Goal: Task Accomplishment & Management: Complete application form

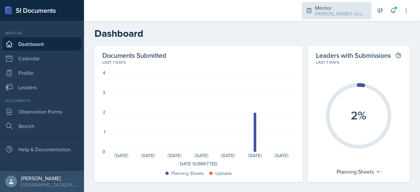
click at [319, 9] on div "Mentor" at bounding box center [341, 8] width 53 height 8
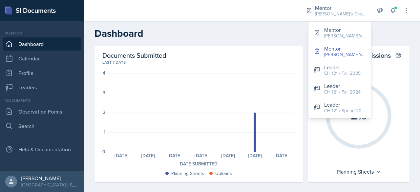
click at [290, 26] on header "Dashboard" at bounding box center [252, 33] width 336 height 25
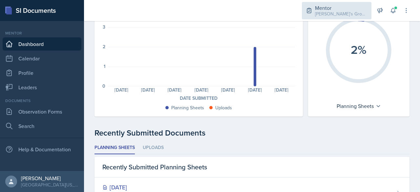
scroll to position [62, 0]
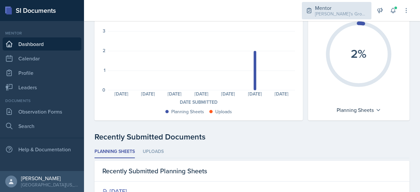
click at [331, 16] on div "[PERSON_NAME]'s Group / Spring 2025" at bounding box center [341, 14] width 53 height 7
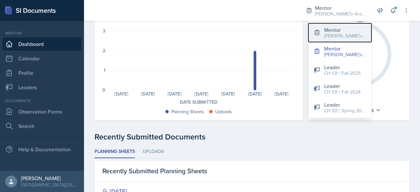
click at [340, 39] on button "Mentor Bella's Groups / Fall 2025" at bounding box center [340, 32] width 63 height 19
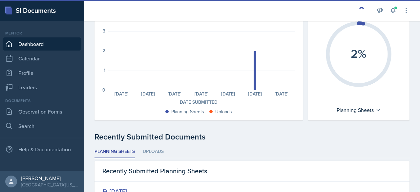
click at [340, 39] on icon "2%" at bounding box center [359, 54] width 74 height 74
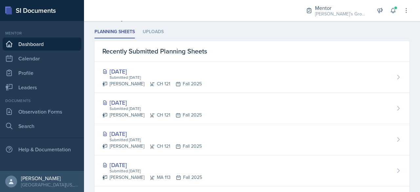
scroll to position [182, 0]
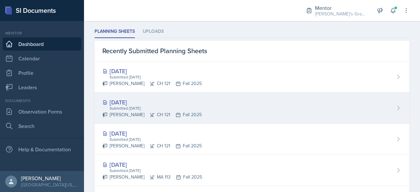
click at [123, 102] on div "[DATE]" at bounding box center [152, 102] width 100 height 9
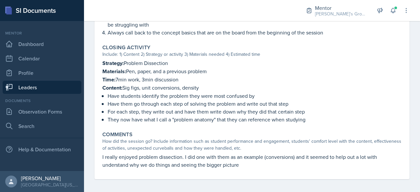
scroll to position [392, 0]
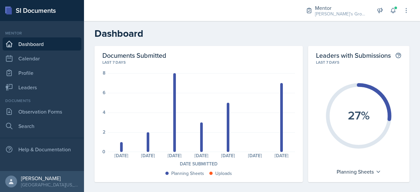
click at [49, 94] on nav "Mentor Dashboard Calendar Profile Leaders Documents Observation Forms Search He…" at bounding box center [42, 96] width 84 height 150
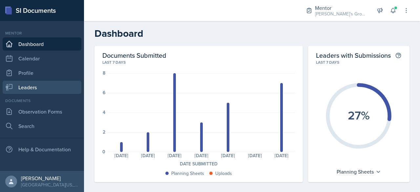
click at [62, 86] on link "Leaders" at bounding box center [42, 87] width 79 height 13
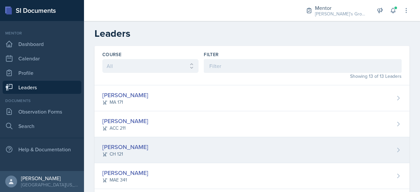
scroll to position [244, 0]
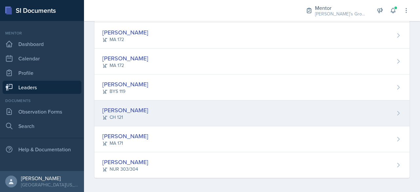
click at [166, 120] on div "[PERSON_NAME] CH 121" at bounding box center [252, 113] width 315 height 26
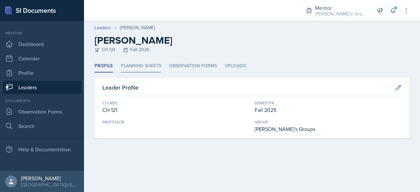
click at [141, 68] on li "Planning Sheets" at bounding box center [141, 66] width 40 height 13
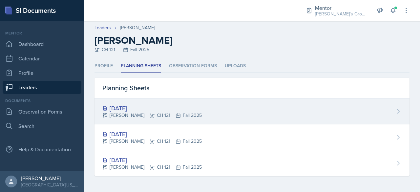
click at [179, 115] on div "[PERSON_NAME] CH 121 Fall 2025" at bounding box center [152, 115] width 100 height 7
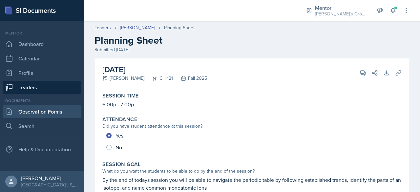
click at [55, 112] on link "Observation Forms" at bounding box center [42, 111] width 79 height 13
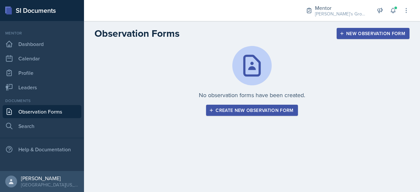
click at [257, 113] on div "Create new observation form" at bounding box center [252, 110] width 83 height 5
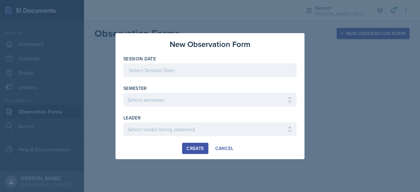
click at [344, 64] on div at bounding box center [210, 96] width 420 height 192
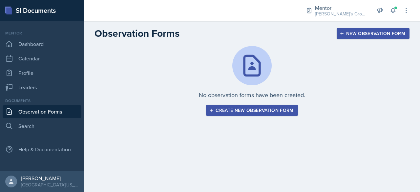
click at [303, 81] on div "No observation forms have been created. Create new observation form" at bounding box center [252, 81] width 315 height 70
click at [325, 82] on div "No observation forms have been created. Create new observation form" at bounding box center [252, 81] width 315 height 70
drag, startPoint x: 244, startPoint y: 114, endPoint x: 213, endPoint y: 107, distance: 31.0
click at [213, 107] on button "Create new observation form" at bounding box center [252, 110] width 92 height 11
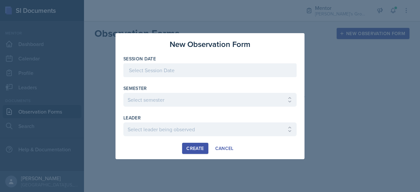
click at [207, 73] on div at bounding box center [209, 70] width 173 height 14
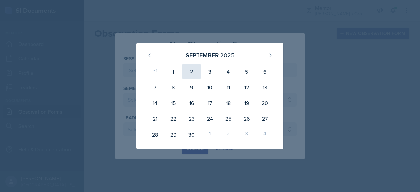
click at [188, 73] on div "2" at bounding box center [192, 72] width 18 height 16
type input "[DATE]"
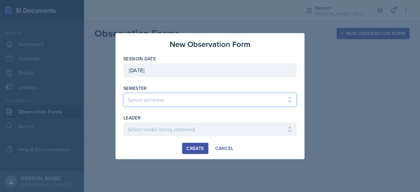
click at [185, 99] on select "Select semester All Fall 2021 Spring 2022 Fall 2022 Fall 2023 Spring 2023 Sprin…" at bounding box center [209, 100] width 173 height 14
select select "8c3db506-cd10-4819-a085-b8ca3b52d6db"
click at [123, 93] on select "Select semester All Fall 2021 Spring 2022 Fall 2022 Fall 2023 Spring 2023 Sprin…" at bounding box center [209, 100] width 173 height 14
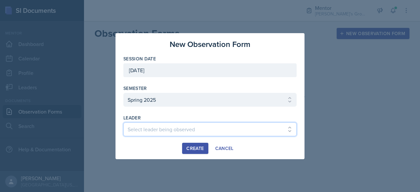
click at [176, 127] on select "Select leader being observed [PERSON_NAME] / MA 172 / [PERSON_NAME]'s Group [PE…" at bounding box center [209, 130] width 173 height 14
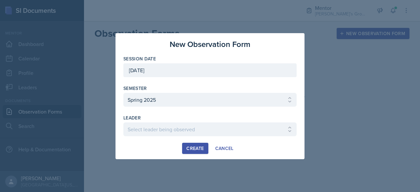
click at [336, 124] on div at bounding box center [210, 96] width 420 height 192
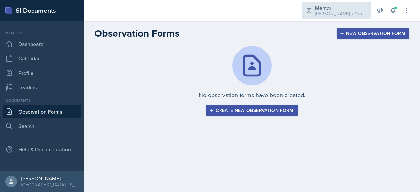
click at [324, 14] on div "[PERSON_NAME]'s Groups / Fall 2025" at bounding box center [341, 14] width 53 height 7
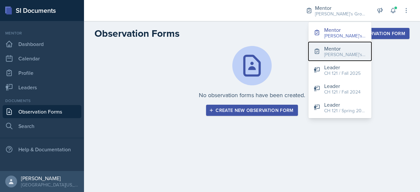
click at [350, 54] on div "[PERSON_NAME]'s Group / Spring 2025" at bounding box center [345, 54] width 42 height 7
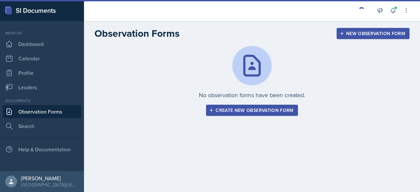
click at [271, 108] on div "Create new observation form" at bounding box center [252, 110] width 83 height 5
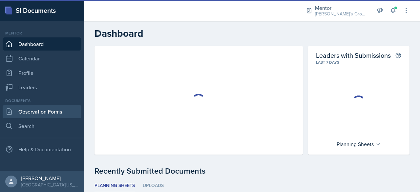
click at [37, 110] on link "Observation Forms" at bounding box center [42, 111] width 79 height 13
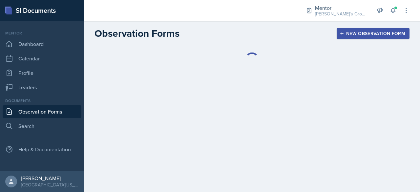
click at [388, 30] on button "New Observation Form" at bounding box center [373, 33] width 73 height 11
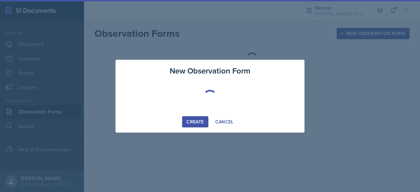
select select "6ee967a8-aee2-4bf4-ae66-d11703d00582"
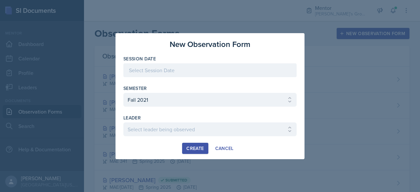
click at [196, 75] on div at bounding box center [209, 70] width 173 height 14
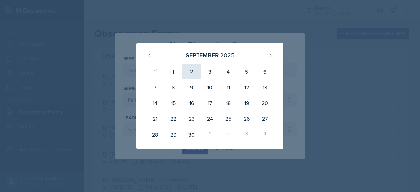
click at [186, 75] on div "2" at bounding box center [192, 72] width 18 height 16
type input "[DATE]"
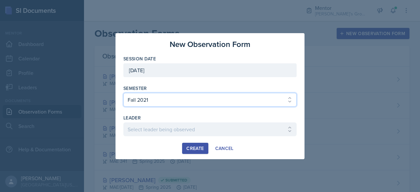
click at [167, 103] on select "Select semester All Fall 2021 Spring 2022 Fall 2022 Fall 2023 Spring 2023 Sprin…" at bounding box center [209, 100] width 173 height 14
select select "19fb88f7-c89b-4031-b5a0-458fd49807a1"
click at [123, 93] on select "Select semester All Fall 2021 Spring 2022 Fall 2022 Fall 2023 Spring 2023 Sprin…" at bounding box center [209, 100] width 173 height 14
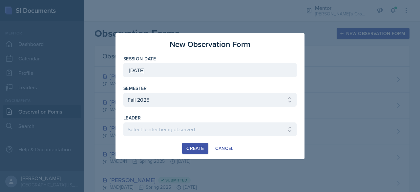
click at [158, 119] on div "leader" at bounding box center [209, 118] width 173 height 7
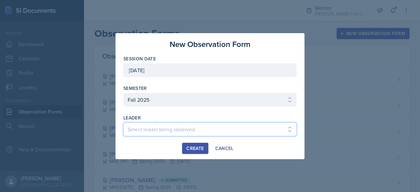
click at [160, 130] on select "Select leader being observed [PERSON_NAME] / [GEOGRAPHIC_DATA] 172 / [PERSON_NA…" at bounding box center [209, 130] width 173 height 14
select select "ed738c43-54f4-4c4d-bc24-1a2f0bfe5e4e"
click at [123, 123] on select "Select leader being observed [PERSON_NAME] / [GEOGRAPHIC_DATA] 172 / [PERSON_NA…" at bounding box center [209, 130] width 173 height 14
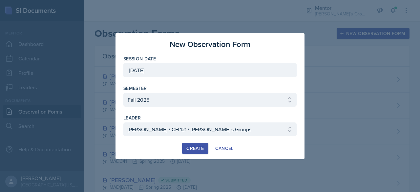
click at [196, 149] on div "Create" at bounding box center [195, 148] width 17 height 5
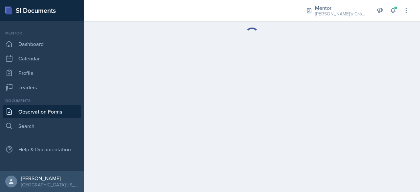
click at [407, 159] on main at bounding box center [252, 106] width 336 height 171
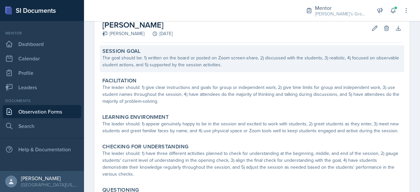
scroll to position [38, 0]
click at [173, 58] on div "The goal should be: 1) written on the board or posted on Zoom screen-share, 2) …" at bounding box center [252, 61] width 300 height 14
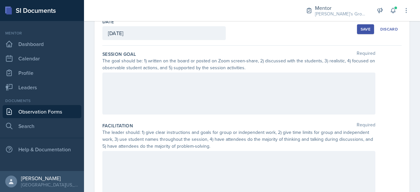
scroll to position [36, 0]
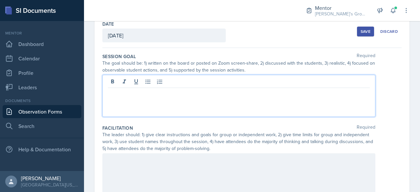
click at [180, 81] on div at bounding box center [238, 96] width 273 height 42
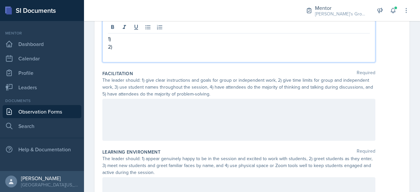
scroll to position [91, 0]
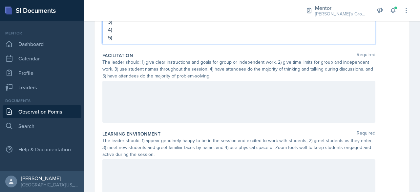
click at [194, 92] on div at bounding box center [238, 102] width 273 height 42
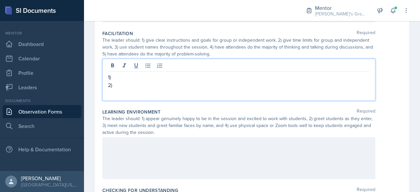
scroll to position [133, 0]
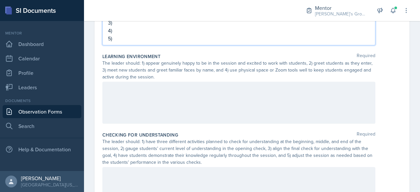
click at [181, 87] on p at bounding box center [239, 89] width 262 height 8
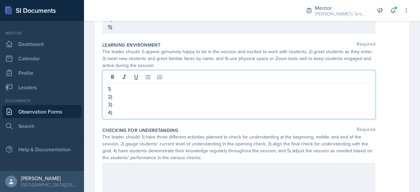
click at [170, 175] on div at bounding box center [238, 184] width 273 height 42
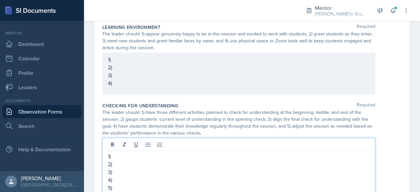
scroll to position [230, 0]
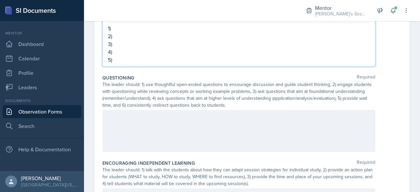
click at [173, 129] on div at bounding box center [238, 131] width 273 height 42
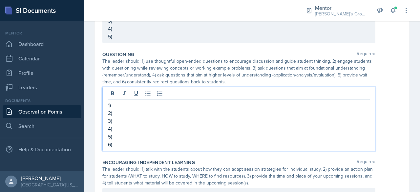
scroll to position [424, 0]
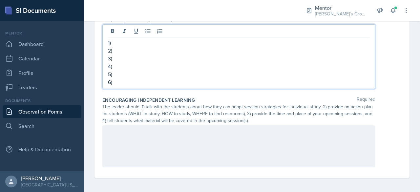
click at [194, 146] on div at bounding box center [238, 146] width 273 height 42
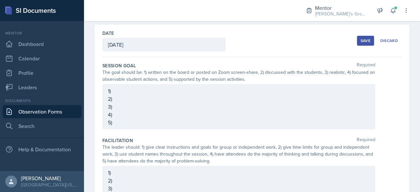
scroll to position [38, 0]
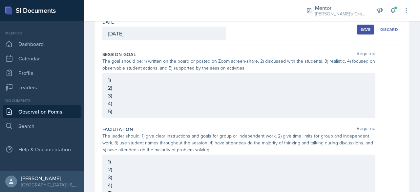
click at [165, 92] on p "2)" at bounding box center [239, 88] width 262 height 8
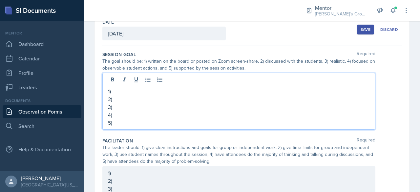
click at [177, 87] on p "1)" at bounding box center [239, 91] width 262 height 8
click at [173, 93] on p "1)" at bounding box center [239, 91] width 262 height 8
click at [173, 99] on p "2)" at bounding box center [239, 99] width 262 height 8
click at [174, 112] on p "4)" at bounding box center [239, 115] width 262 height 8
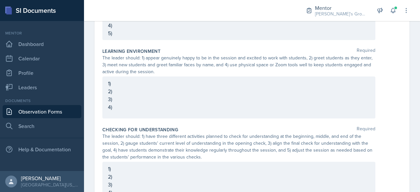
scroll to position [210, 0]
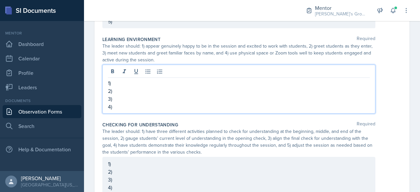
click at [196, 79] on p "1)" at bounding box center [239, 83] width 262 height 8
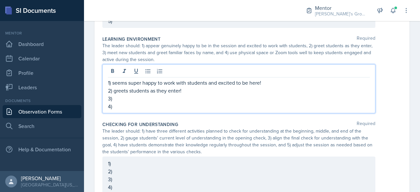
click at [178, 96] on p "3)" at bounding box center [239, 99] width 262 height 8
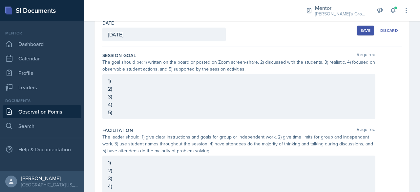
scroll to position [0, 0]
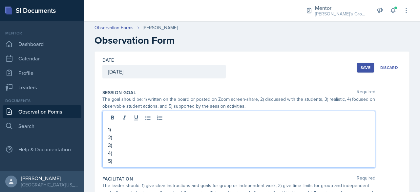
click at [151, 116] on div "1) 2) 3) 4) 5)" at bounding box center [238, 139] width 273 height 57
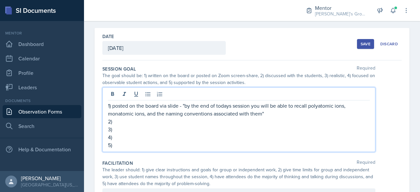
scroll to position [24, 0]
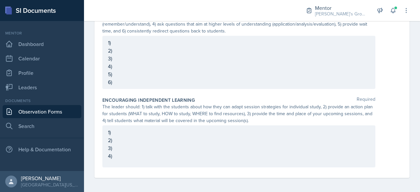
click at [259, 137] on div "1) 2) 3) 4)" at bounding box center [238, 146] width 273 height 42
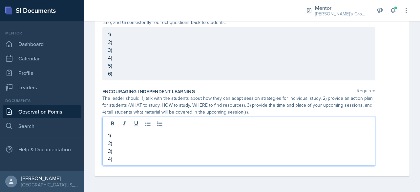
scroll to position [424, 0]
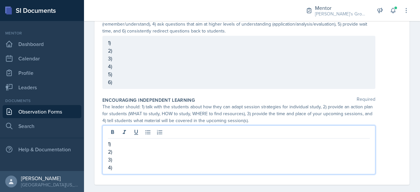
click at [252, 166] on p "4)" at bounding box center [239, 168] width 262 height 8
click at [255, 140] on p "1)" at bounding box center [239, 144] width 262 height 8
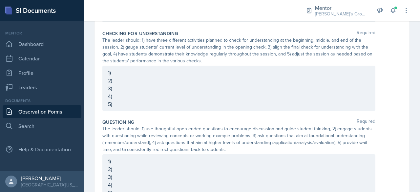
scroll to position [438, 0]
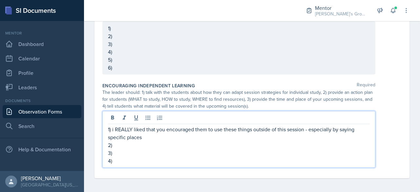
click at [161, 144] on p "2)" at bounding box center [239, 145] width 262 height 8
click at [158, 149] on p "3)" at bounding box center [239, 153] width 262 height 8
click at [191, 163] on p "4)" at bounding box center [239, 161] width 262 height 8
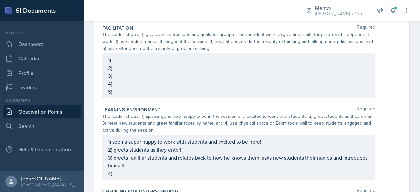
click at [154, 65] on p "2)" at bounding box center [239, 68] width 262 height 8
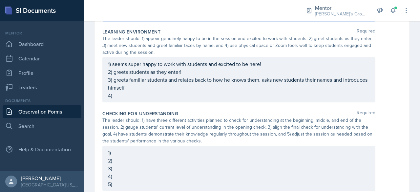
scroll to position [243, 0]
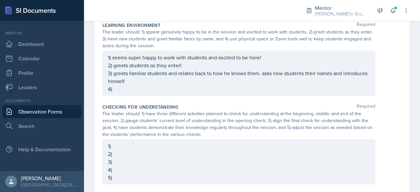
click at [178, 151] on p "2)" at bounding box center [239, 154] width 262 height 8
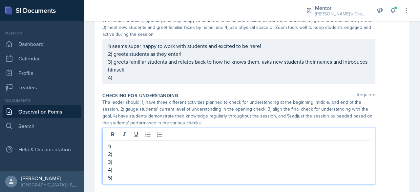
click at [186, 143] on p "1)" at bounding box center [239, 146] width 262 height 8
click at [186, 143] on p "1) opening -" at bounding box center [239, 146] width 262 height 8
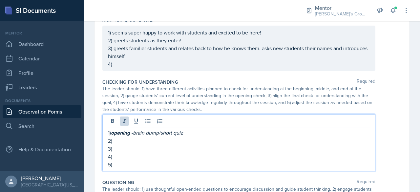
scroll to position [257, 0]
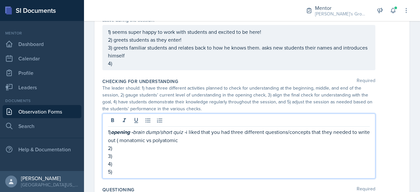
click at [128, 140] on p "1) opening - brain dump/short quiz - i liked that you had three different quest…" at bounding box center [239, 136] width 262 height 16
click at [212, 139] on p "1) opening - brain dump/short quiz - i liked that you had three different quest…" at bounding box center [239, 136] width 262 height 16
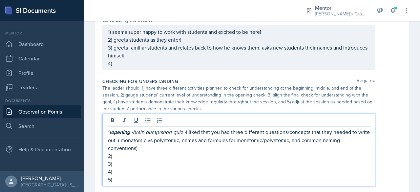
click at [182, 150] on p "1) opening - brain dump/short quiz - i liked that you had three different quest…" at bounding box center [239, 140] width 262 height 24
click at [180, 153] on p "2)" at bounding box center [239, 156] width 262 height 8
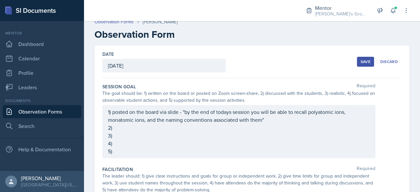
scroll to position [0, 0]
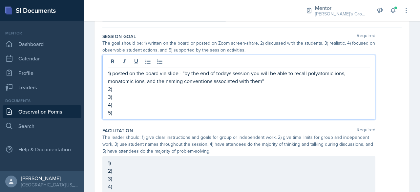
click at [275, 73] on p "1) posted on the board via slide - "by the end of todays session you will be ab…" at bounding box center [239, 77] width 262 height 16
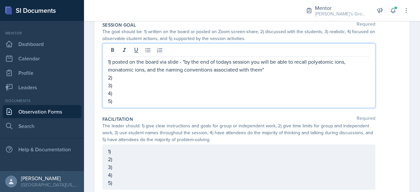
click at [228, 102] on p "5)" at bounding box center [239, 101] width 262 height 8
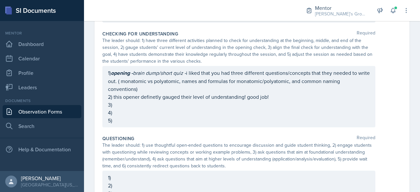
click at [250, 89] on p "1) opening - brain dump/short quiz - i liked that you had three different quest…" at bounding box center [239, 81] width 262 height 24
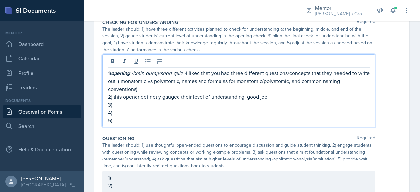
click at [283, 93] on p "2) this opener definetly gauged their level of understanding! good job!" at bounding box center [239, 97] width 262 height 8
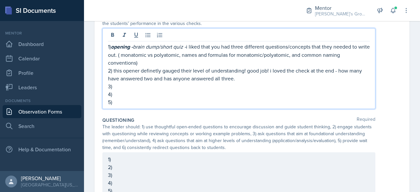
scroll to position [407, 0]
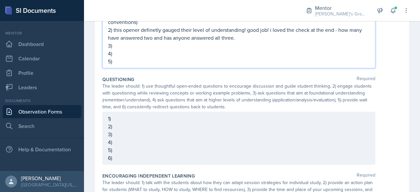
click at [165, 64] on div "1) opening - brain dump/short quiz - i liked that you had three different quest…" at bounding box center [238, 28] width 273 height 81
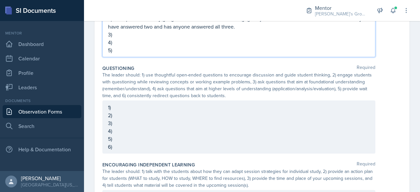
scroll to position [418, 0]
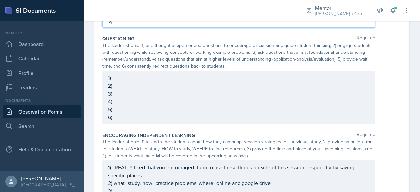
click at [177, 108] on p "5)" at bounding box center [239, 109] width 262 height 8
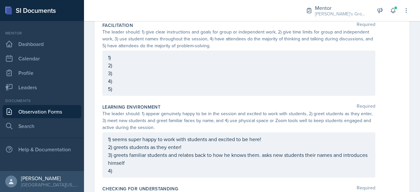
scroll to position [169, 0]
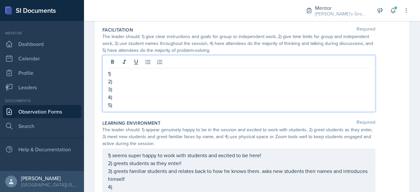
click at [191, 71] on div "1) 2) 3) 4) 5)" at bounding box center [239, 89] width 262 height 39
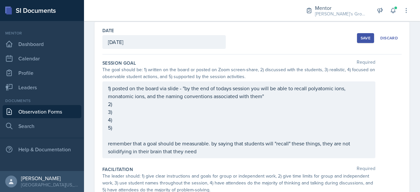
scroll to position [0, 0]
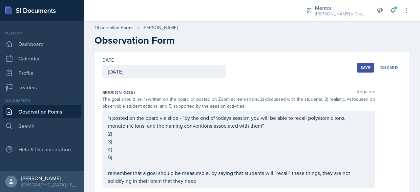
click at [174, 138] on div "1) posted on the board via slide - "by the end of todays session you will be ab…" at bounding box center [239, 149] width 262 height 71
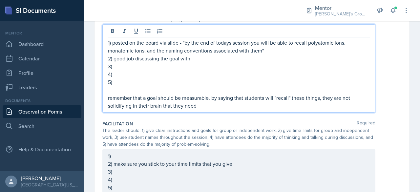
scroll to position [98, 0]
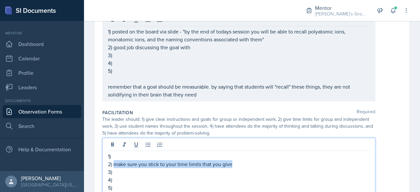
drag, startPoint x: 242, startPoint y: 165, endPoint x: 114, endPoint y: 163, distance: 127.8
click at [114, 163] on p "2) make sure you stick to your time limits that you give" at bounding box center [239, 164] width 262 height 8
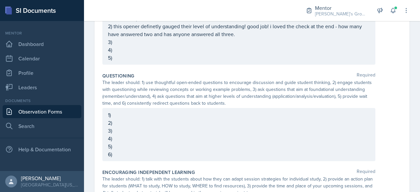
scroll to position [412, 0]
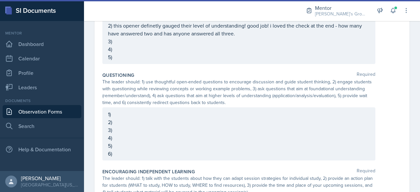
click at [138, 152] on div "1) 2) 3) 4) 5) 6)" at bounding box center [239, 133] width 262 height 47
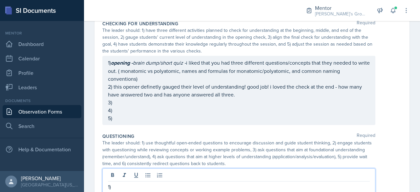
scroll to position [339, 0]
click at [248, 95] on p "2) this opener definetly gauged their level of understanding! good job! i loved…" at bounding box center [239, 91] width 262 height 16
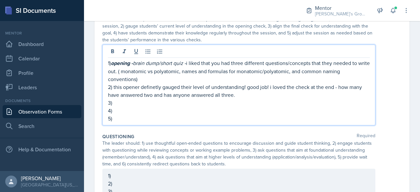
click at [226, 81] on p "1) opening - brain dump/short quiz - i liked that you had three different quest…" at bounding box center [239, 71] width 262 height 24
click at [135, 72] on p "1) opening - brain dump/short quiz - i liked that you had three different quest…" at bounding box center [239, 71] width 262 height 24
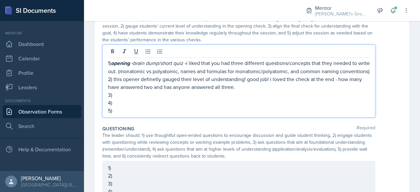
click at [152, 84] on p "2) this opener definetly gauged their level of understanding! good job! i loved…" at bounding box center [239, 83] width 262 height 16
click at [152, 75] on p "1) opening - brain dump/short quiz - i liked that you had three different quest…" at bounding box center [239, 67] width 262 height 16
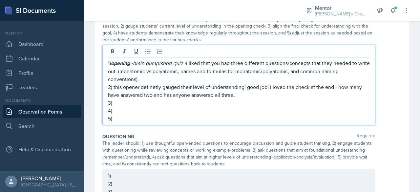
click at [256, 94] on p "2) this opener definetly gauged their level of understanding! good job! i loved…" at bounding box center [239, 91] width 262 height 16
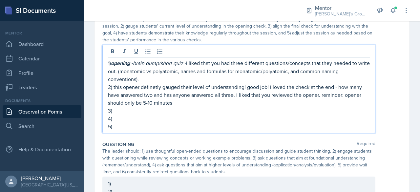
click at [186, 63] on em "brain dump/short quiz -" at bounding box center [159, 62] width 53 height 7
click at [185, 112] on p "3)" at bounding box center [239, 111] width 262 height 8
click at [158, 78] on p "1) opening - brain dump/short quiz ()- i liked that you had three different que…" at bounding box center [239, 71] width 262 height 24
click at [130, 115] on p "4)" at bounding box center [239, 119] width 262 height 8
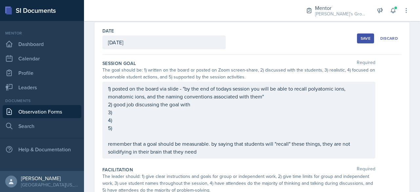
scroll to position [31, 0]
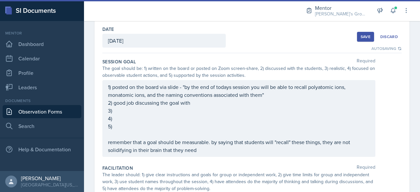
click at [199, 106] on div "1) posted on the board via slide - "by the end of todays session you will be ab…" at bounding box center [239, 118] width 262 height 71
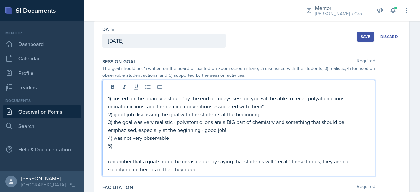
click at [213, 163] on p "remember that a goal should be measurable. by saying that students will "recall…" at bounding box center [239, 166] width 262 height 16
click at [200, 137] on p "4) was not very observable" at bounding box center [239, 138] width 262 height 8
click at [306, 161] on p "remember that a goal should be measurable. students need to be able to demonstr…" at bounding box center [239, 166] width 262 height 16
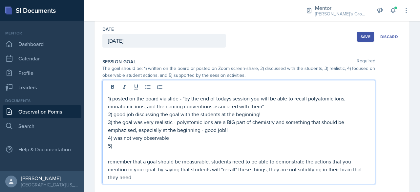
click at [272, 140] on p "4) was not very observable" at bounding box center [239, 138] width 262 height 8
click at [274, 175] on p "remember that a goal should be measurable. students need to be able to demonstr…" at bounding box center [239, 170] width 262 height 24
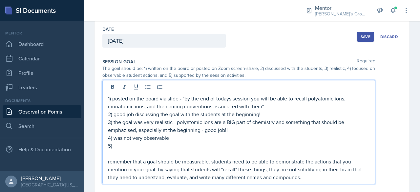
click at [196, 142] on p "5)" at bounding box center [239, 146] width 262 height 8
click at [195, 135] on p "4) was not very observable" at bounding box center [239, 138] width 262 height 8
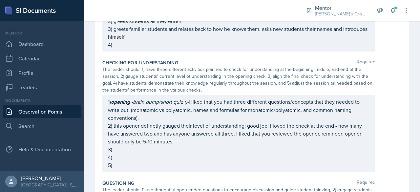
scroll to position [311, 0]
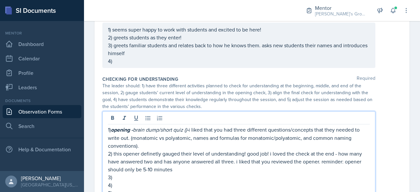
click at [226, 150] on p "2) this opener definetly gauged their level of understanding! good job! i loved…" at bounding box center [239, 162] width 262 height 24
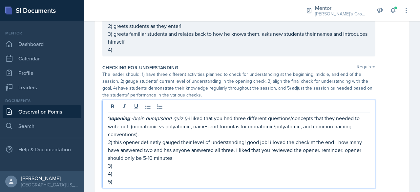
click at [226, 132] on p "1) opening - brain dump/short quiz ()- i liked that you had three different que…" at bounding box center [239, 126] width 262 height 24
click at [189, 118] on em "brain dump/short quiz ()-" at bounding box center [161, 118] width 56 height 7
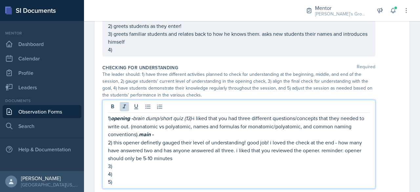
click at [227, 131] on p "1) opening - brain dump/short quiz (13)- i liked that you had three different q…" at bounding box center [239, 126] width 262 height 24
drag, startPoint x: 147, startPoint y: 157, endPoint x: 154, endPoint y: 159, distance: 7.2
click at [154, 159] on p "2) this opener definetly gauged their level of understanding! good job! i loved…" at bounding box center [239, 151] width 262 height 24
click at [147, 165] on p "3)" at bounding box center [239, 166] width 262 height 8
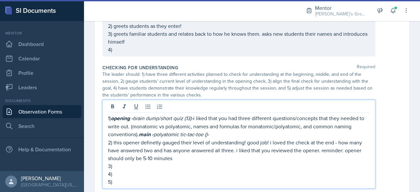
click at [208, 131] on em "polyatomic tic-tac-toe ()-" at bounding box center [182, 134] width 56 height 7
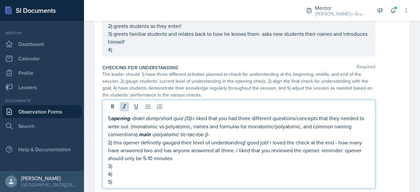
click at [193, 117] on em "brain dump/short quiz (13)-" at bounding box center [163, 118] width 60 height 7
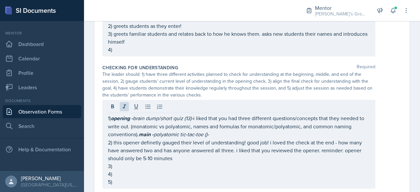
click at [140, 181] on div "1) opening - brain dump/short quiz (13)- i liked that you had three different q…" at bounding box center [238, 144] width 273 height 89
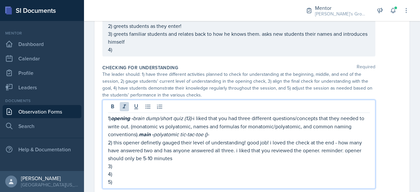
click at [140, 181] on p "5)" at bounding box center [239, 182] width 262 height 8
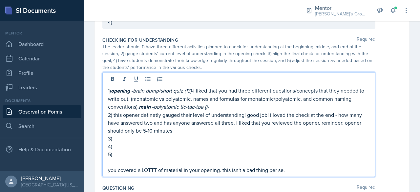
scroll to position [339, 0]
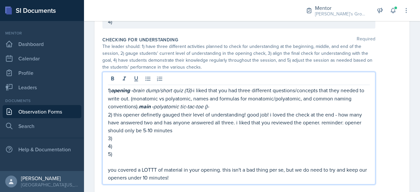
click at [210, 126] on p "2) this opener definetly gauged their level of understanding! good job! i loved…" at bounding box center [239, 123] width 262 height 24
click at [218, 107] on p "1) opening - brain dump/short quiz (13)- i liked that you had three different q…" at bounding box center [239, 98] width 262 height 24
click at [188, 134] on p "3)" at bounding box center [239, 138] width 262 height 8
click at [214, 102] on p "1) opening - brain dump/short quiz (13)- i liked that you had three different q…" at bounding box center [239, 98] width 262 height 24
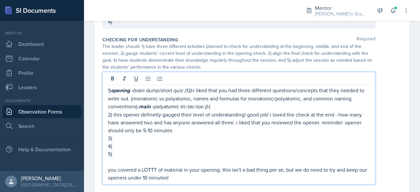
click at [214, 102] on p "1) opening - brain dump/short quiz (13)- i liked that you had three different q…" at bounding box center [239, 98] width 262 height 24
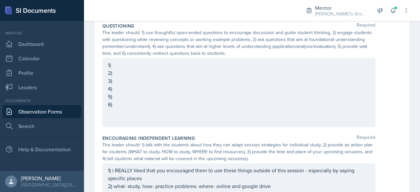
scroll to position [514, 0]
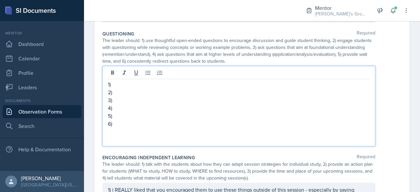
click at [284, 88] on p "2)" at bounding box center [239, 92] width 262 height 8
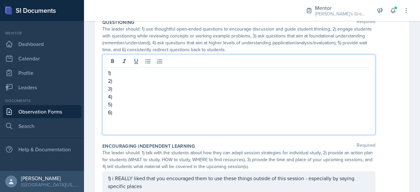
click at [285, 69] on p "1)" at bounding box center [239, 73] width 262 height 8
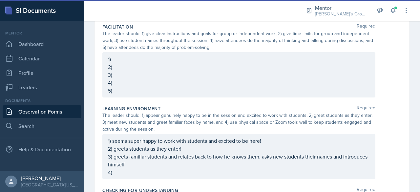
scroll to position [190, 0]
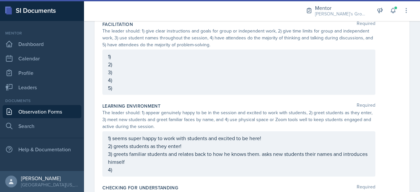
click at [278, 54] on p "1)" at bounding box center [239, 57] width 262 height 8
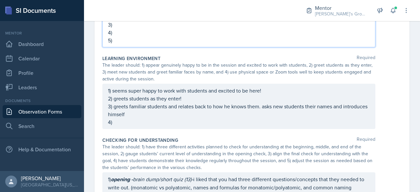
scroll to position [250, 0]
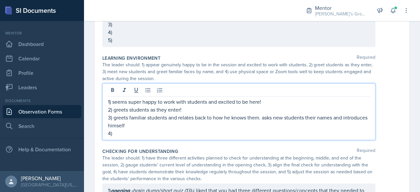
click at [216, 116] on p "3) greets familiar students and relates back to how he knows them. asks new stu…" at bounding box center [239, 122] width 262 height 16
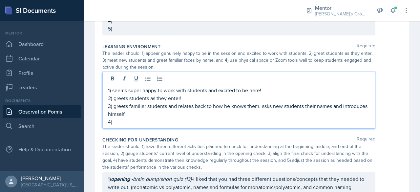
click at [205, 120] on p "4)" at bounding box center [239, 122] width 262 height 8
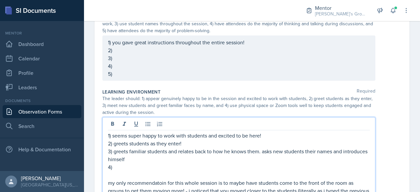
scroll to position [204, 0]
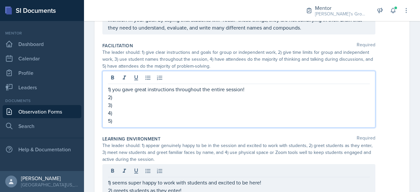
click at [210, 93] on p "2)" at bounding box center [239, 97] width 262 height 8
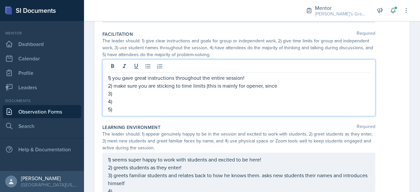
click at [174, 92] on p "3)" at bounding box center [239, 94] width 262 height 8
click at [302, 86] on p "2) make sure you are sticking to time limits (this is mainly for opener, since" at bounding box center [239, 86] width 262 height 8
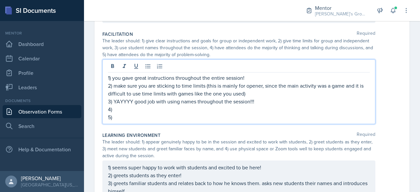
click at [255, 101] on p "3) YAYYYY good job with using names throughout the session!!!" at bounding box center [239, 102] width 262 height 8
click at [244, 108] on p "4)" at bounding box center [239, 109] width 262 height 8
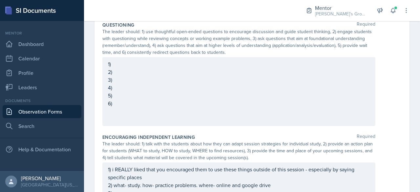
scroll to position [557, 0]
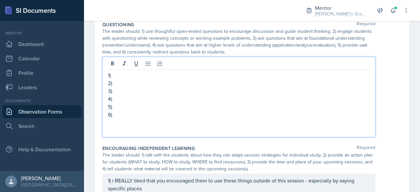
click at [202, 95] on p "4)" at bounding box center [239, 99] width 262 height 8
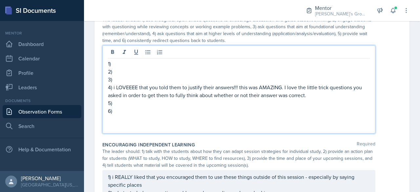
click at [208, 65] on p "1)" at bounding box center [239, 64] width 262 height 8
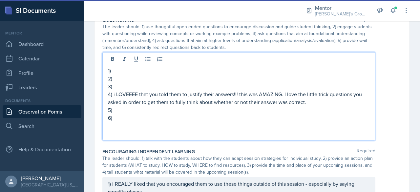
scroll to position [550, 0]
click at [213, 83] on p "3)" at bounding box center [239, 87] width 262 height 8
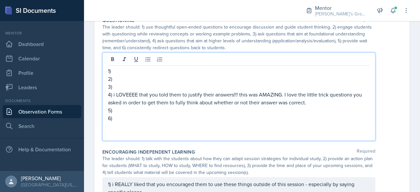
scroll to position [539, 0]
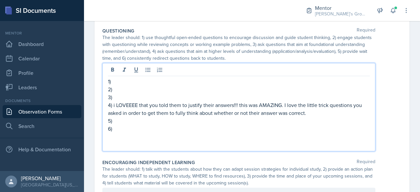
click at [313, 109] on p "4) i LOVEEEE that you told them to justify their answers!!! this was AMAZING. I…" at bounding box center [239, 109] width 262 height 16
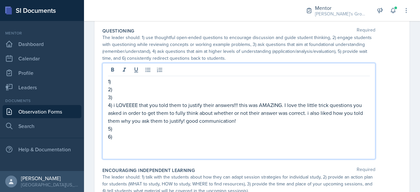
click at [270, 98] on p "3)" at bounding box center [239, 97] width 262 height 8
click at [239, 80] on p "1)" at bounding box center [239, 82] width 262 height 8
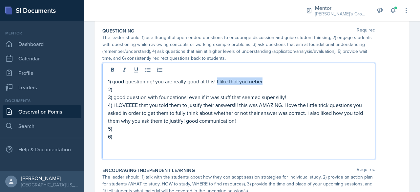
drag, startPoint x: 218, startPoint y: 81, endPoint x: 269, endPoint y: 79, distance: 50.9
click at [269, 79] on p "1) good questioning! you are really good at this! I like that you neber" at bounding box center [239, 82] width 262 height 8
click at [242, 89] on p "2)" at bounding box center [239, 89] width 262 height 8
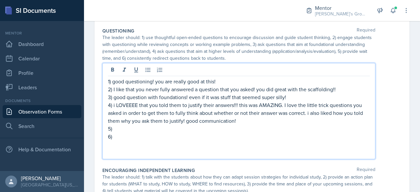
click at [212, 141] on p at bounding box center [239, 145] width 262 height 8
click at [211, 139] on p "6)" at bounding box center [239, 137] width 262 height 8
click at [194, 155] on div "1) good questioning! you are really good at this! 2) I like that you never full…" at bounding box center [238, 111] width 273 height 96
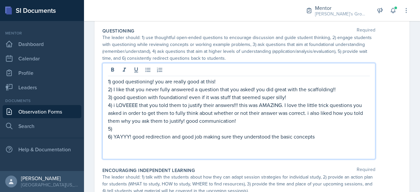
click at [192, 154] on p at bounding box center [239, 152] width 262 height 8
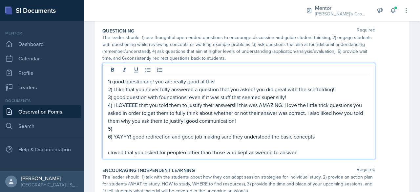
click at [185, 151] on p "i loved that you asked for peopleo other than those who kept answering to answe…" at bounding box center [239, 152] width 262 height 8
click at [213, 152] on p "i loved that you asked for people other than those who kept answering to answer!" at bounding box center [239, 152] width 262 height 8
click at [198, 129] on p "5)" at bounding box center [239, 129] width 262 height 8
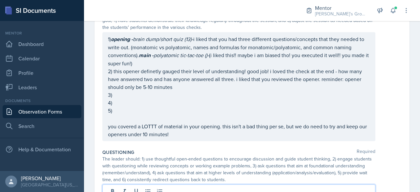
scroll to position [413, 0]
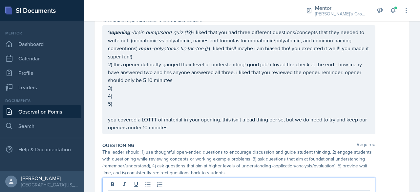
click at [169, 100] on p "4)" at bounding box center [239, 96] width 262 height 8
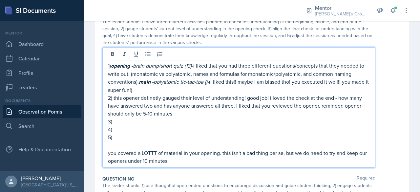
scroll to position [394, 0]
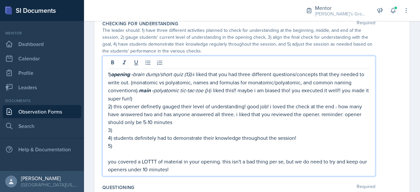
click at [153, 146] on p "5)" at bounding box center [239, 146] width 262 height 8
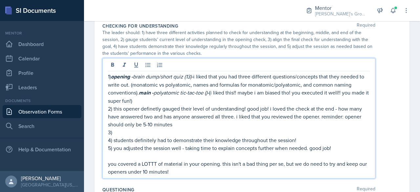
click at [148, 134] on p "3)" at bounding box center [239, 132] width 262 height 8
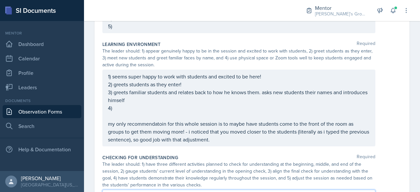
click at [164, 112] on p at bounding box center [239, 116] width 262 height 8
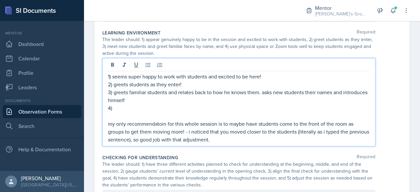
click at [167, 108] on p "4)" at bounding box center [239, 108] width 262 height 8
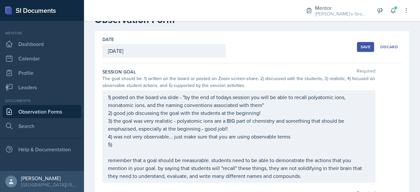
scroll to position [0, 0]
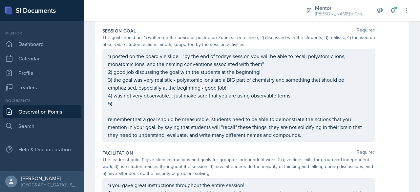
click at [189, 105] on p "5)" at bounding box center [239, 104] width 262 height 8
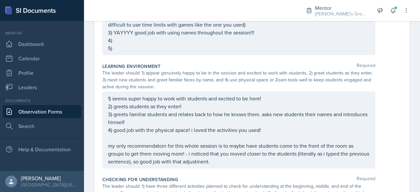
scroll to position [216, 0]
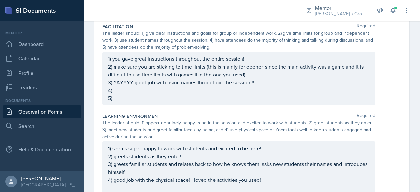
click at [226, 92] on p "4)" at bounding box center [239, 90] width 262 height 8
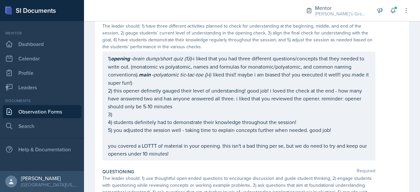
scroll to position [449, 0]
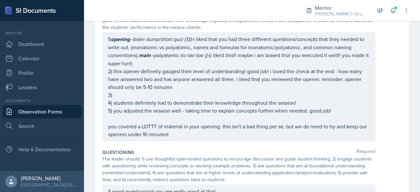
click at [231, 67] on p "1) opening - brain dump/short quiz (13)- i liked that you had three different q…" at bounding box center [239, 51] width 262 height 32
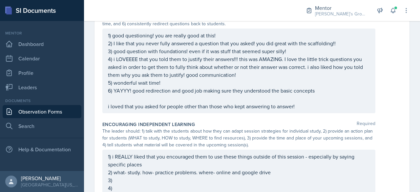
scroll to position [613, 0]
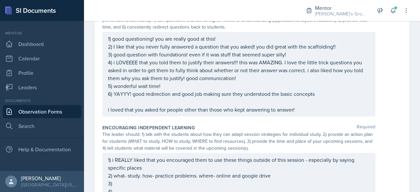
click at [306, 117] on div "1) good questioning! you are really good at this! 2) I like that you never full…" at bounding box center [238, 74] width 273 height 85
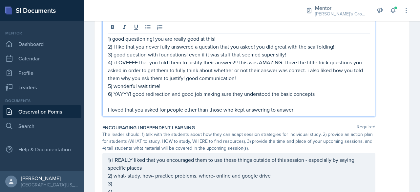
click at [308, 114] on p "i loved that you asked for people other than those who kept answering to answer!" at bounding box center [239, 110] width 262 height 8
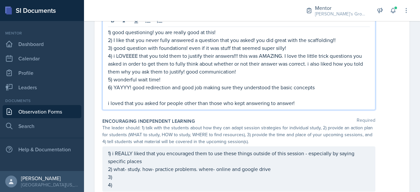
scroll to position [619, 0]
drag, startPoint x: 318, startPoint y: 98, endPoint x: 115, endPoint y: 92, distance: 203.0
click at [115, 92] on p "6) YAYYY! good redirection and good job making sure they understood the basic c…" at bounding box center [239, 88] width 262 height 8
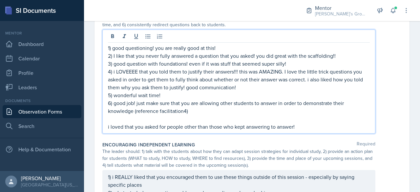
scroll to position [659, 0]
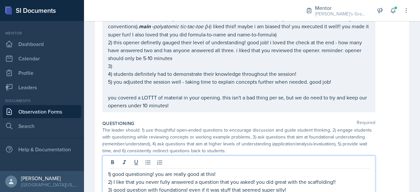
click at [309, 37] on p "1) opening - brain dump/short quiz (13)- i liked that you had three different q…" at bounding box center [239, 22] width 262 height 32
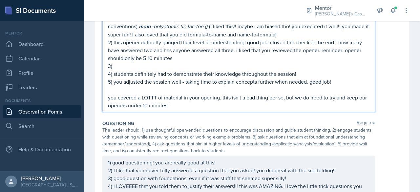
click at [247, 109] on p "you covered a LOTTT of material in your opening. this isn't a bad thing per se,…" at bounding box center [239, 102] width 262 height 16
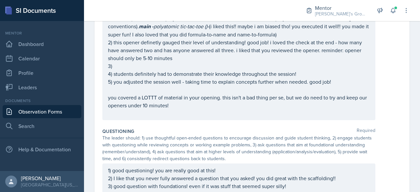
click at [105, 106] on div "1) opening - brain dump/short quiz (13)- i liked that you had three different q…" at bounding box center [238, 56] width 273 height 128
click at [107, 107] on div "1) opening - brain dump/short quiz (13)- i liked that you had three different q…" at bounding box center [238, 56] width 273 height 128
click at [107, 106] on div "1) opening - brain dump/short quiz (13)- i liked that you had three different q…" at bounding box center [238, 56] width 273 height 128
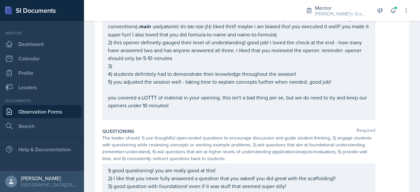
click at [107, 105] on div "1) opening - brain dump/short quiz (13)- i liked that you had three different q…" at bounding box center [238, 56] width 273 height 128
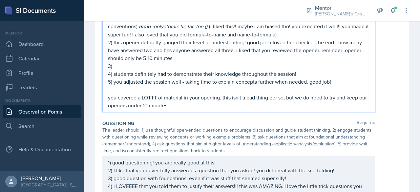
click at [108, 105] on p "you covered a LOTTT of material in your opening. this isn't a bad thing per se,…" at bounding box center [239, 102] width 262 height 16
click at [215, 109] on p "opener notes- you covered a LOTTT of material in your opening. this isn't a bad…" at bounding box center [239, 102] width 262 height 16
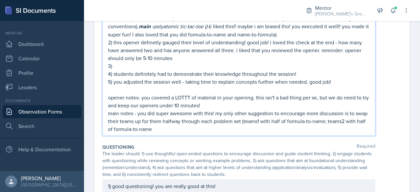
click at [118, 133] on p "main notes - you did super awesome with this! my only other suggestion to encou…" at bounding box center [239, 121] width 262 height 24
click at [283, 127] on p "main notes - you did super awesome with this! my only other suggestion to encou…" at bounding box center [239, 121] width 262 height 24
click at [273, 133] on p "main notes - you did super awesome with this! my only other suggestion to encou…" at bounding box center [239, 121] width 262 height 24
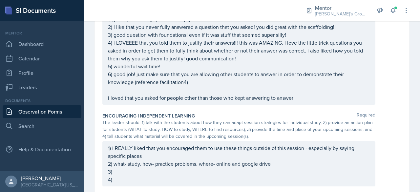
scroll to position [673, 0]
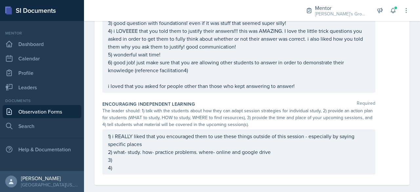
click at [306, 82] on p at bounding box center [239, 78] width 262 height 8
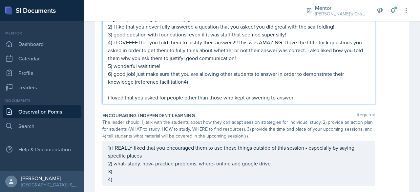
click at [306, 101] on p "i loved that you asked for people other than those who kept answering to answer!" at bounding box center [239, 98] width 262 height 8
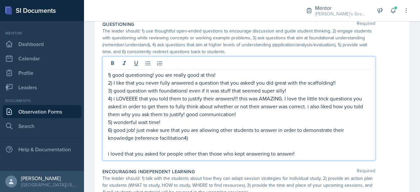
scroll to position [615, 0]
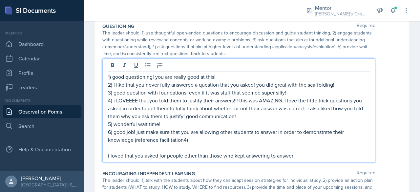
click at [241, 150] on p at bounding box center [239, 148] width 262 height 8
click at [135, 138] on p "6) good job! just make sure that you are allowing other students to answer in o…" at bounding box center [239, 136] width 262 height 16
click at [245, 144] on p "6) good job asking scaffolding questions!! just make sure that you are allowing…" at bounding box center [239, 136] width 262 height 16
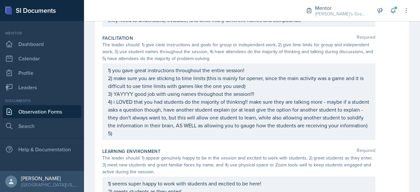
scroll to position [184, 0]
click at [243, 138] on p "5)" at bounding box center [239, 134] width 262 height 8
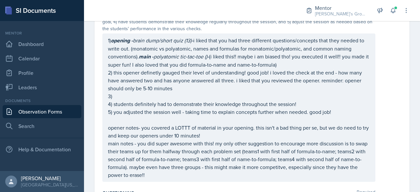
scroll to position [468, 0]
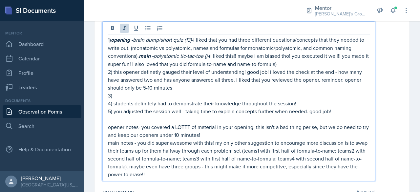
click at [209, 59] on em "polyatomic tic-tac-toe ()-" at bounding box center [182, 55] width 56 height 7
click at [193, 43] on em "brain dump/short quiz (13)-" at bounding box center [163, 39] width 60 height 7
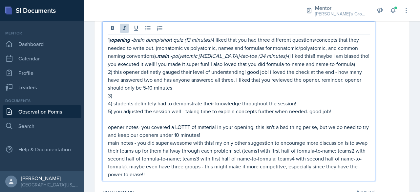
click at [347, 68] on p "1) opening - brain dump/short quiz (13 minutes)- i liked that you had three dif…" at bounding box center [239, 52] width 262 height 32
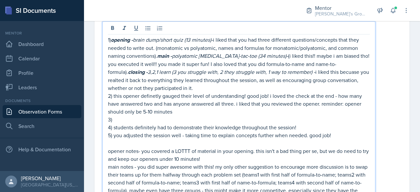
click at [207, 123] on p "3)" at bounding box center [239, 120] width 262 height 8
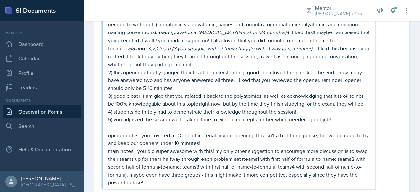
scroll to position [492, 0]
click at [148, 51] on em "3,2,1 learn (3 you struggle with, 2 they struggle with, 1 way to remember) -" at bounding box center [232, 47] width 168 height 7
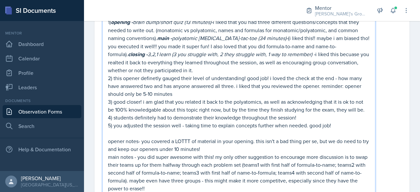
scroll to position [482, 0]
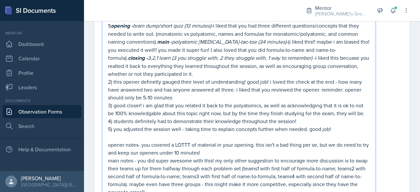
click at [276, 61] on em "3,2,1 learn (3 you struggle with, 2 they struggle with, 1 way to remember) -" at bounding box center [232, 57] width 168 height 7
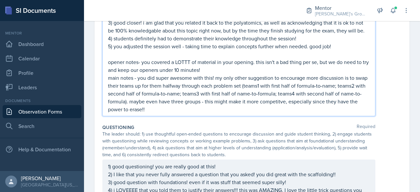
scroll to position [558, 0]
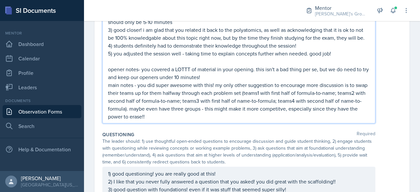
click at [236, 81] on p "opener notes- you covered a LOTTT of material in your opening. this isn't a bad…" at bounding box center [239, 73] width 262 height 16
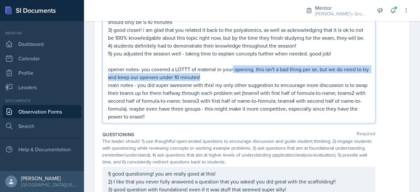
drag, startPoint x: 236, startPoint y: 82, endPoint x: 234, endPoint y: 78, distance: 3.8
click at [234, 78] on p "opener notes- you covered a LOTTT of material in your opening. this isn't a bad…" at bounding box center [239, 73] width 262 height 16
click at [221, 81] on p "opener notes- you covered a LOTTT of material in your opening. this isn't a bad…" at bounding box center [239, 73] width 262 height 16
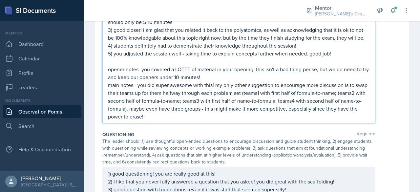
click at [190, 121] on p "main notes - you did super awesome with this! my only other suggestion to encou…" at bounding box center [239, 100] width 262 height 39
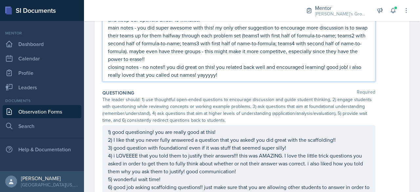
scroll to position [755, 0]
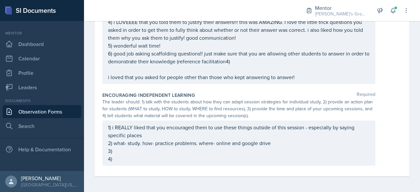
click at [173, 161] on p "4)" at bounding box center [239, 159] width 262 height 8
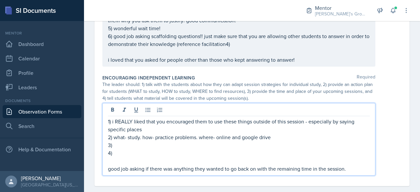
click at [169, 149] on p "3)" at bounding box center [239, 145] width 262 height 8
click at [167, 156] on p "4)" at bounding box center [239, 153] width 262 height 8
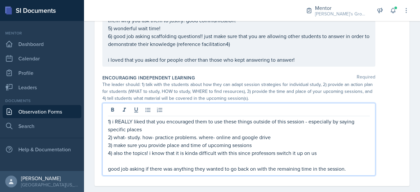
click at [139, 141] on p "2) what- study. how- practice problems. where- online and google drive" at bounding box center [239, 137] width 262 height 8
click at [323, 157] on p "4) also the topics! i know that it is kinda difficult with this since professor…" at bounding box center [239, 153] width 262 height 8
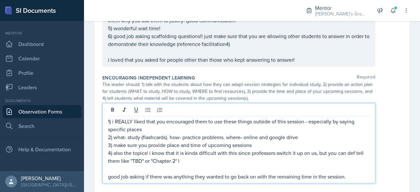
click at [165, 141] on p "2) what- study (flashcards). how- practice problems. where- online and google d…" at bounding box center [239, 137] width 262 height 8
click at [188, 165] on p "4) also the topics! i know that it is kinda difficult with this since professor…" at bounding box center [239, 157] width 262 height 16
click at [261, 149] on p "3) make sure you provide place and time of upcoming sessions" at bounding box center [239, 145] width 262 height 8
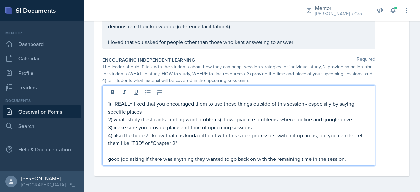
scroll to position [778, 0]
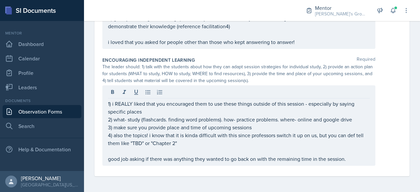
click at [295, 70] on div "The leader should: 1) talk with the students about how they can adapt session s…" at bounding box center [238, 73] width 273 height 21
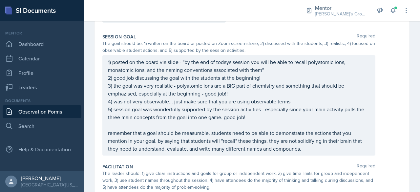
scroll to position [56, 0]
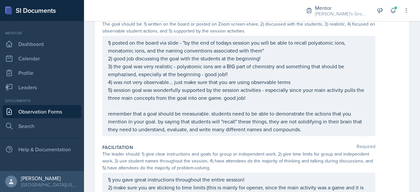
click at [307, 128] on p "remember that a goal should be measurable. students need to be able to demonstr…" at bounding box center [239, 122] width 262 height 24
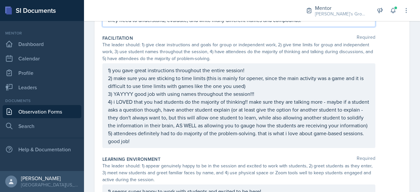
scroll to position [0, 0]
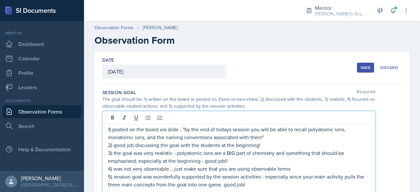
click at [294, 68] on div "Date [DATE] [DATE] 31 1 2 3 4 5 6 7 8 9 10 11 12 13 14 15 16 17 18 19 20 21 22 …" at bounding box center [252, 68] width 300 height 33
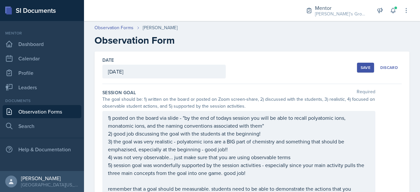
click at [365, 64] on button "Save" at bounding box center [365, 68] width 17 height 10
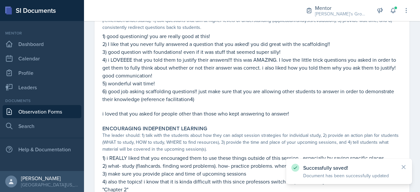
scroll to position [679, 0]
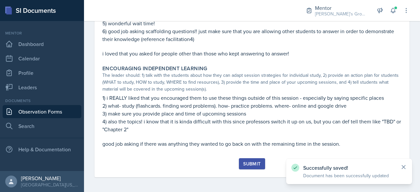
click at [402, 168] on icon at bounding box center [404, 167] width 7 height 7
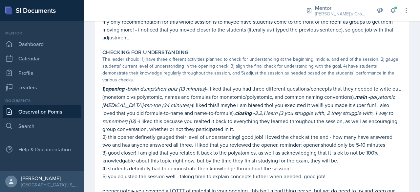
scroll to position [355, 0]
